Goal: Transaction & Acquisition: Purchase product/service

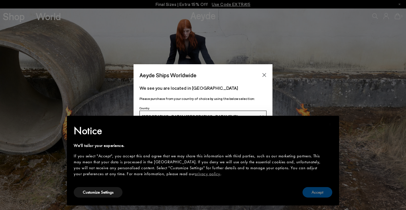
click at [317, 192] on button "Accept" at bounding box center [317, 192] width 30 height 10
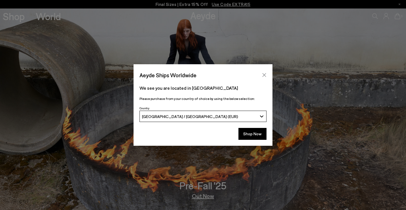
click at [263, 75] on icon "Close" at bounding box center [264, 75] width 5 height 5
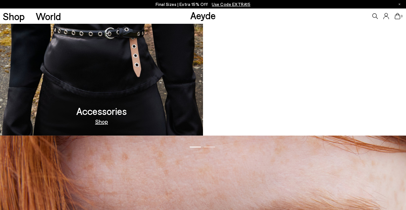
scroll to position [605, 0]
click at [306, 123] on link "Out Now" at bounding box center [304, 122] width 22 height 6
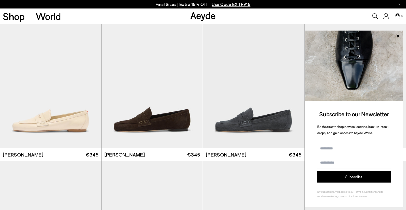
scroll to position [384, 0]
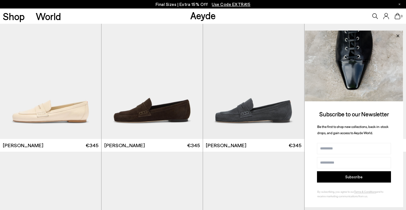
click at [398, 35] on icon at bounding box center [397, 35] width 7 height 7
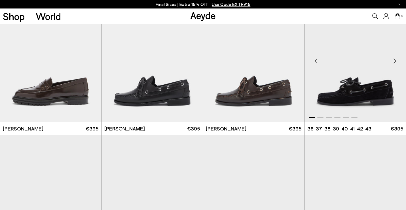
scroll to position [539, 0]
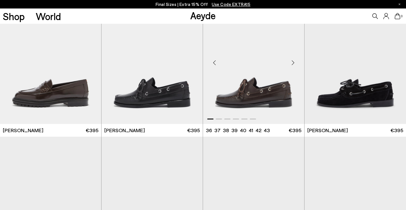
click at [272, 89] on img "1 / 6" at bounding box center [253, 60] width 101 height 127
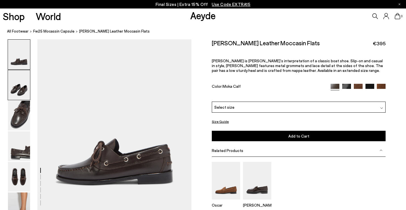
click at [23, 82] on img at bounding box center [19, 85] width 22 height 30
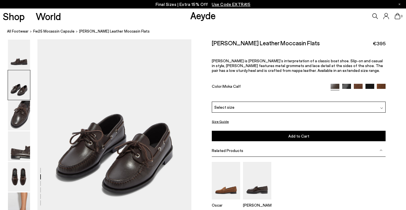
scroll to position [195, 0]
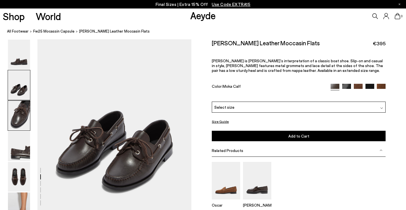
click at [20, 115] on img at bounding box center [19, 116] width 22 height 30
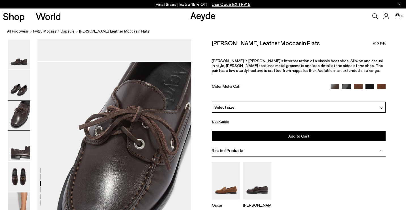
scroll to position [378, 0]
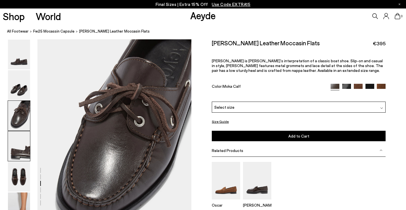
click at [18, 147] on img at bounding box center [19, 147] width 22 height 30
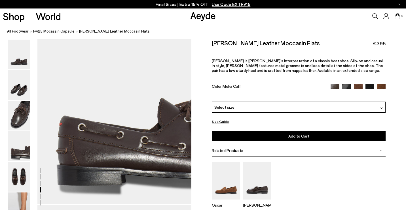
scroll to position [626, 0]
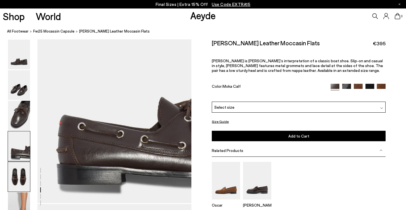
click at [22, 182] on img at bounding box center [19, 177] width 22 height 30
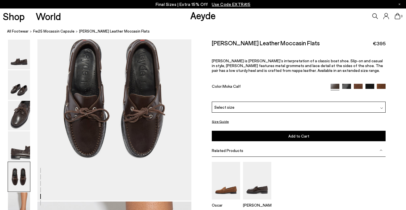
scroll to position [850, 0]
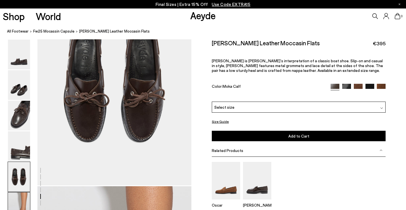
click at [22, 205] on img at bounding box center [19, 208] width 22 height 30
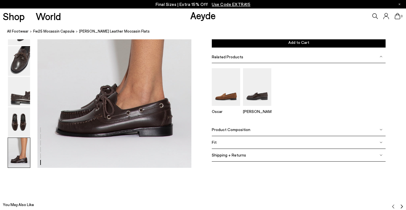
scroll to position [1073, 0]
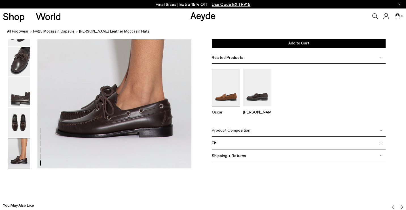
click at [224, 90] on img at bounding box center [226, 88] width 28 height 38
click at [185, 3] on p "Final Sizes | Extra 15% Off Use Code EXTRA15" at bounding box center [203, 4] width 95 height 7
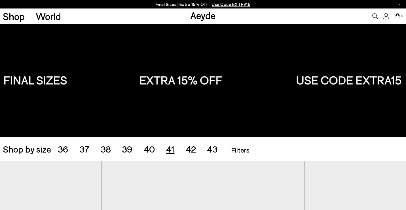
click at [172, 150] on span "41" at bounding box center [170, 149] width 8 height 11
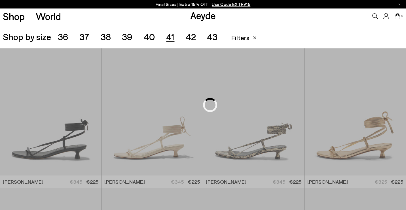
scroll to position [113, 0]
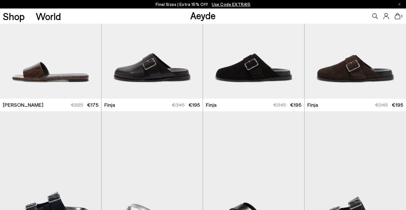
scroll to position [1186, 0]
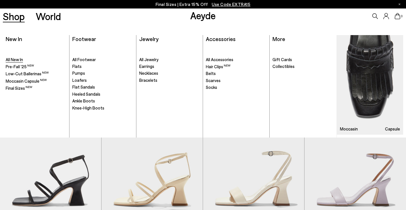
click at [19, 60] on span "All New In" at bounding box center [14, 59] width 17 height 5
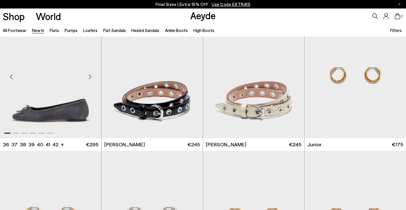
scroll to position [3387, 0]
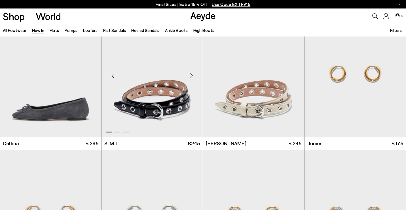
click at [153, 105] on img "1 / 3" at bounding box center [151, 73] width 101 height 127
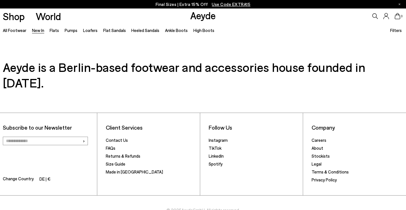
scroll to position [4769, 0]
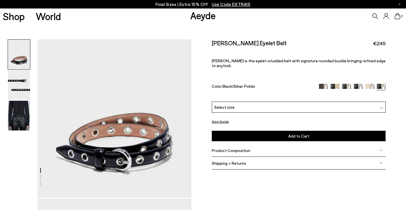
scroll to position [12, 0]
click at [24, 114] on img at bounding box center [19, 116] width 22 height 30
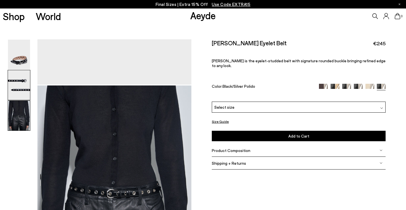
scroll to position [417, 0]
